Goal: Task Accomplishment & Management: Use online tool/utility

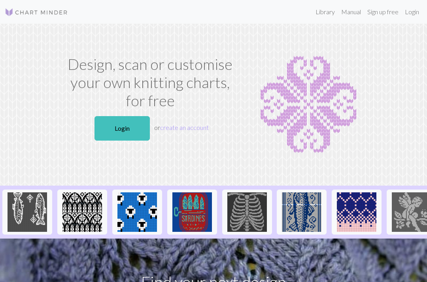
click at [143, 128] on link "Login" at bounding box center [121, 128] width 55 height 24
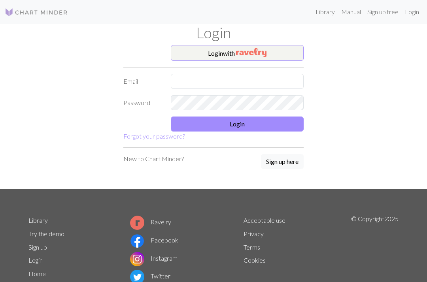
click at [258, 53] on img "button" at bounding box center [251, 52] width 30 height 9
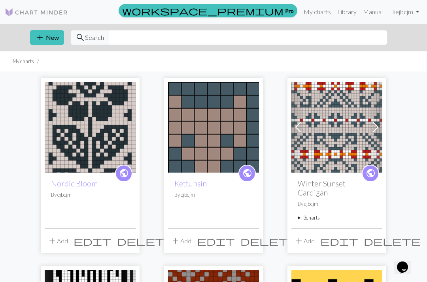
click at [103, 102] on img at bounding box center [90, 127] width 91 height 91
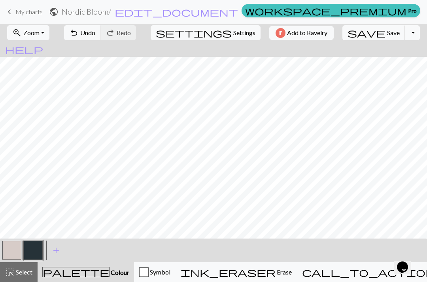
click at [95, 35] on span "Undo" at bounding box center [87, 33] width 15 height 8
click at [47, 37] on button "zoom_in Zoom Zoom" at bounding box center [28, 32] width 42 height 15
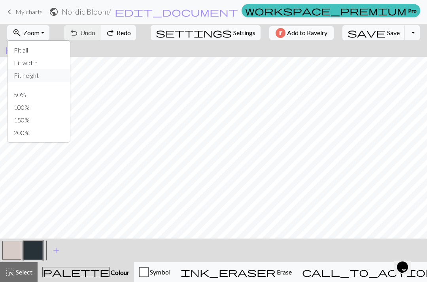
click at [37, 77] on button "Fit height" at bounding box center [39, 75] width 62 height 13
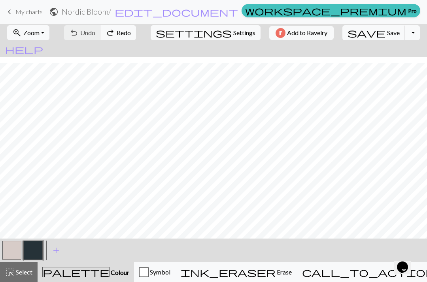
scroll to position [21, 0]
click at [95, 33] on span "Undo" at bounding box center [87, 33] width 15 height 8
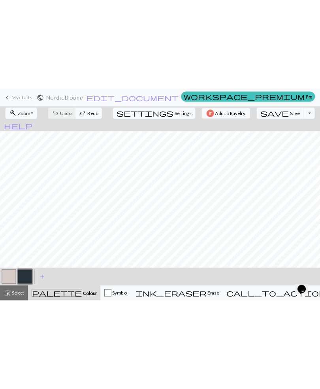
scroll to position [0, 0]
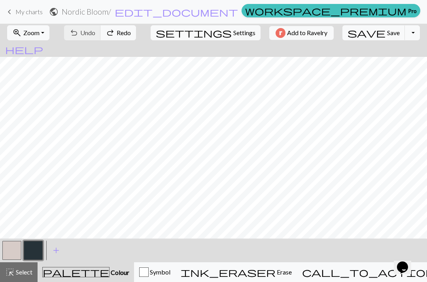
click at [49, 37] on button "zoom_in Zoom Zoom" at bounding box center [28, 32] width 42 height 15
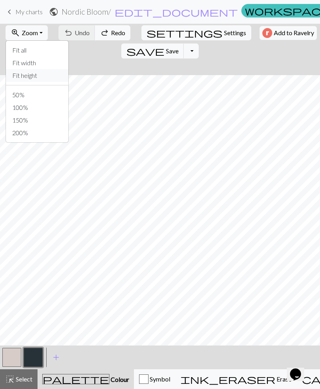
click at [34, 76] on button "Fit height" at bounding box center [37, 75] width 62 height 13
